Goal: Task Accomplishment & Management: Manage account settings

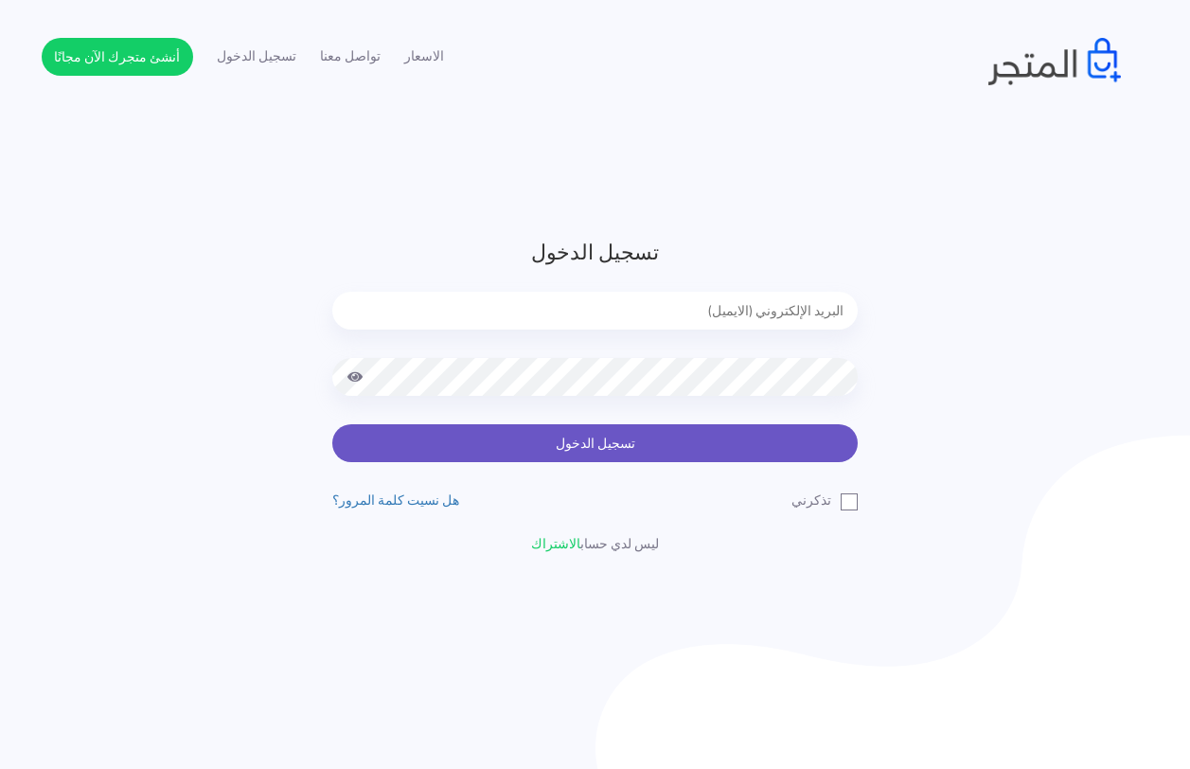
type input "[EMAIL_ADDRESS][DOMAIN_NAME]"
click at [634, 444] on button "تسجيل الدخول" at bounding box center [594, 443] width 525 height 38
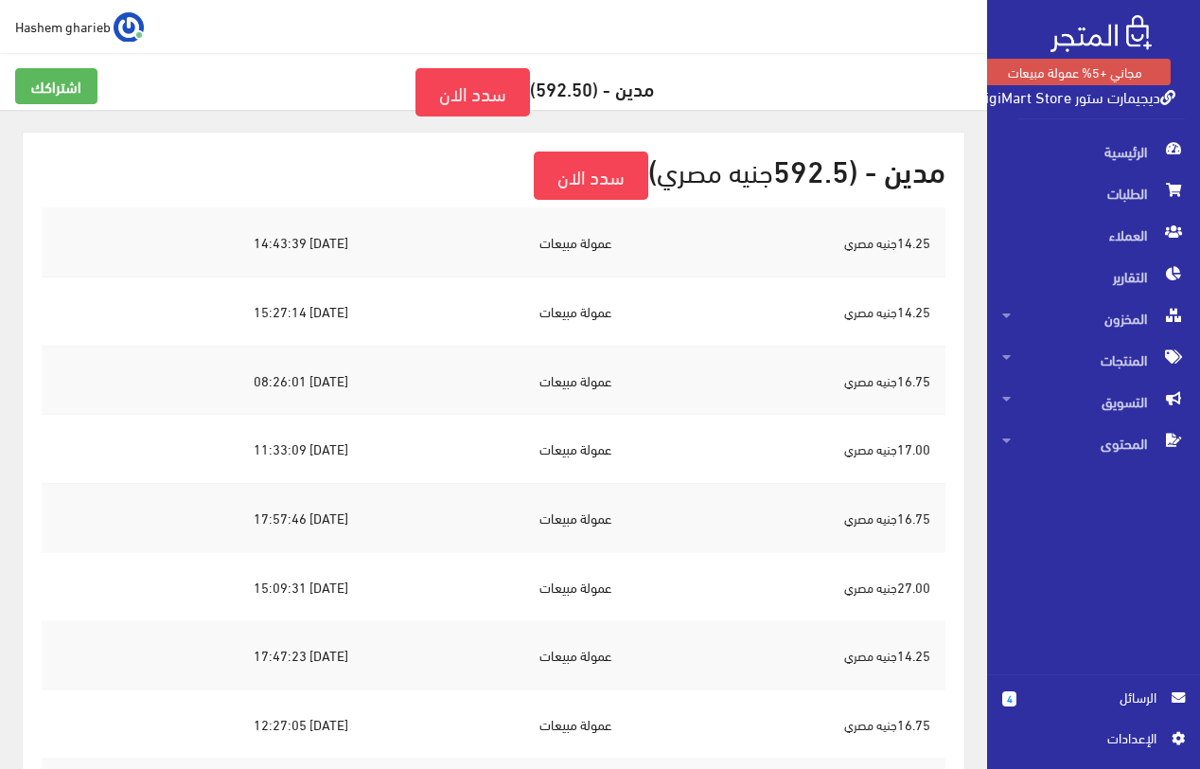
click at [77, 40] on link "Hashem gharieb" at bounding box center [79, 26] width 129 height 30
click at [124, 107] on link "تسجيل الخروج" at bounding box center [68, 107] width 150 height 26
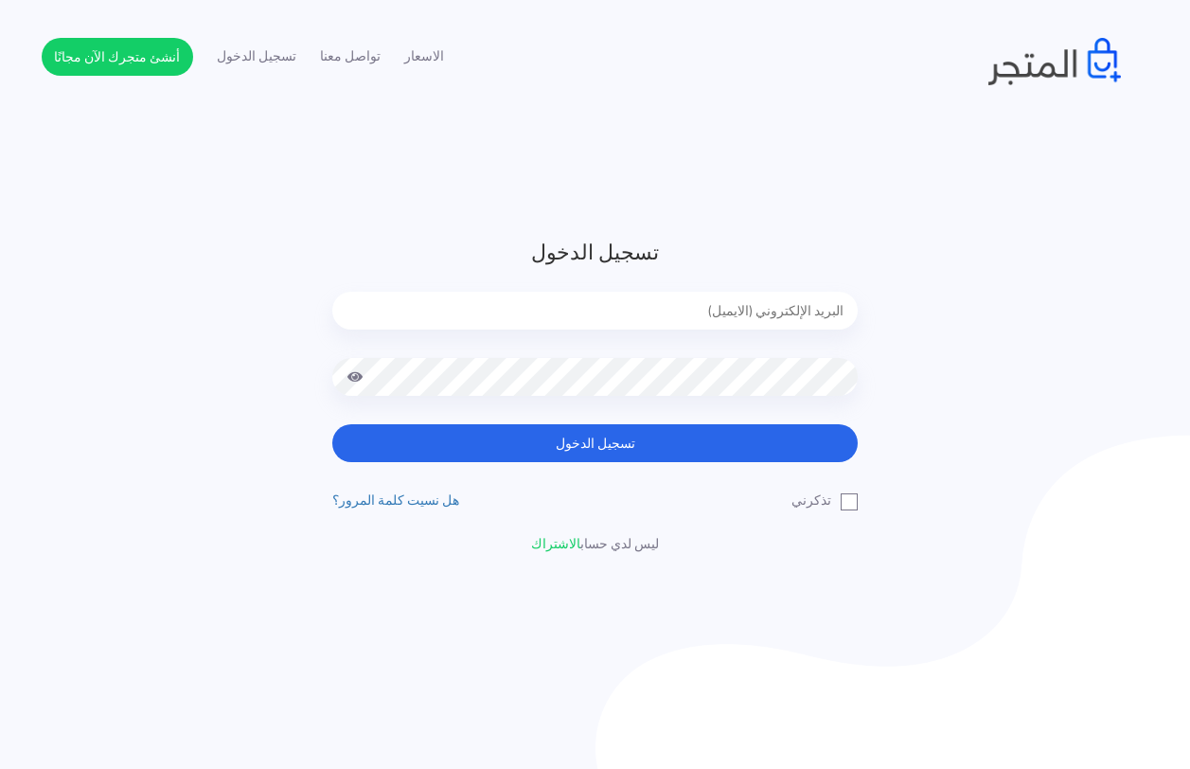
type input "hashemghareeb02@gmail.com"
click at [568, 297] on input "hashemghareeb02@gmail.com" at bounding box center [594, 311] width 525 height 38
drag, startPoint x: 587, startPoint y: 303, endPoint x: 1012, endPoint y: 303, distance: 425.0
click at [1008, 303] on div "تسجيل الدخول hashemghareeb02@gmail.com تسجيل الدخول تذكرني" at bounding box center [595, 395] width 1107 height 317
click at [944, 189] on header "تسجيل الدخول تسجيل الدخول تذكرني" at bounding box center [595, 395] width 1190 height 790
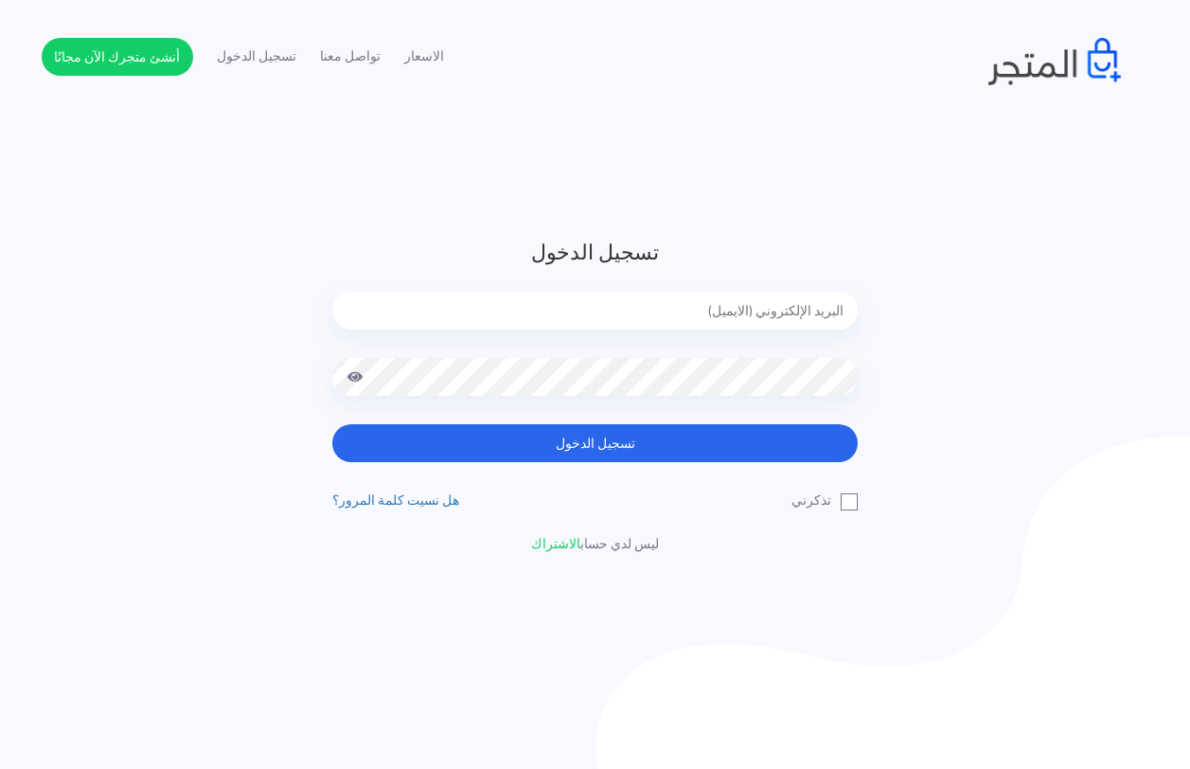
click at [732, 310] on input "email" at bounding box center [594, 311] width 525 height 38
type input "techtonic4solutions@gmail.com"
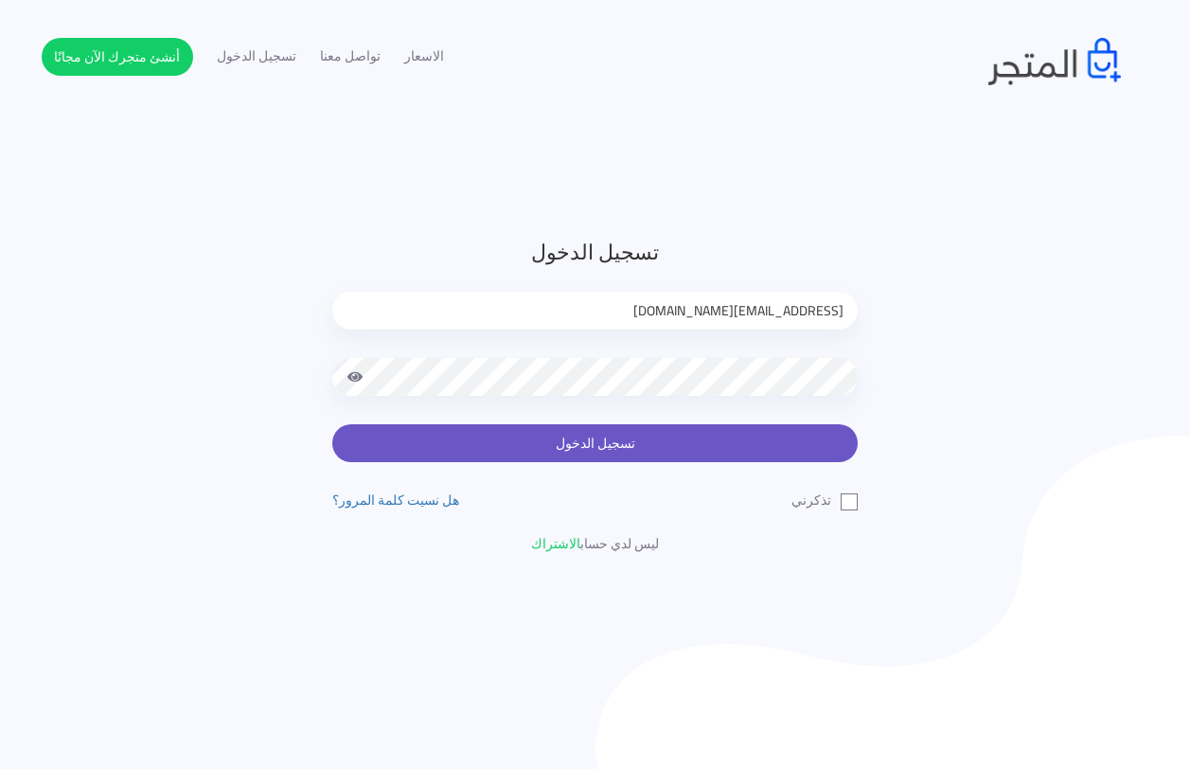
click at [620, 447] on button "تسجيل الدخول" at bounding box center [594, 443] width 525 height 38
